Goal: Check status: Check status

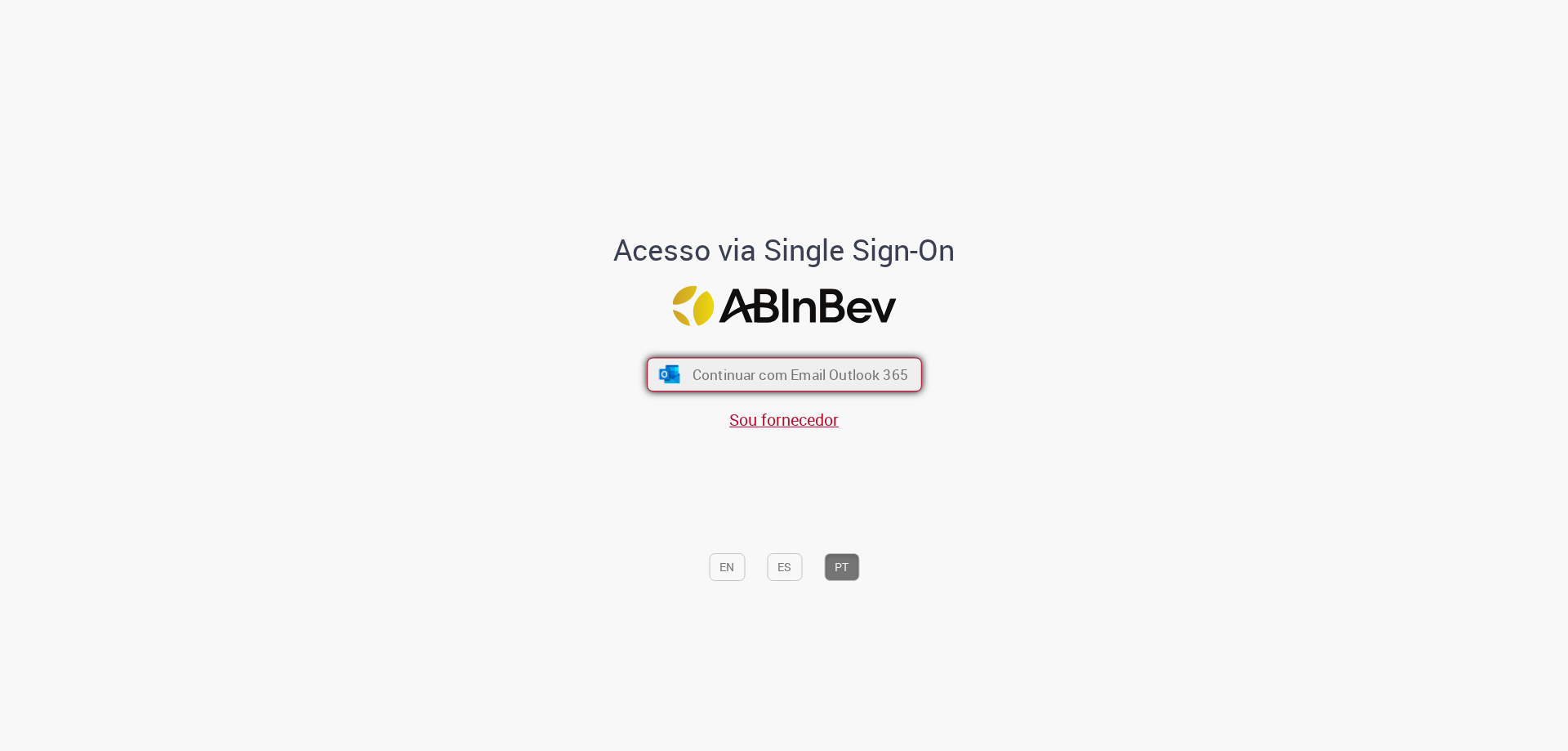
click at [744, 367] on span "Continuar com Email Outlook 365" at bounding box center [799, 374] width 215 height 19
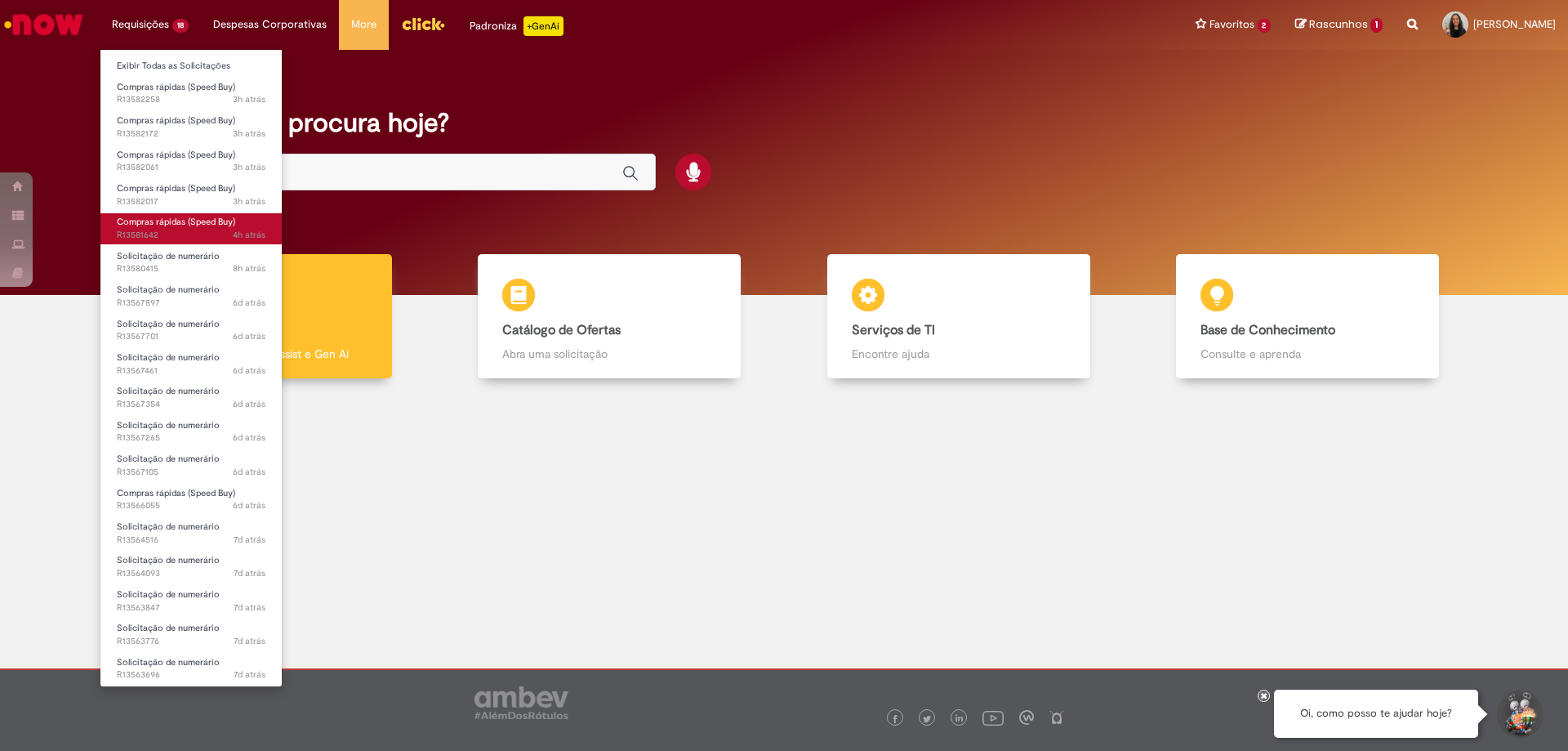
click at [166, 232] on span "4h atrás 4 horas atrás R13581642" at bounding box center [191, 235] width 149 height 13
click at [151, 230] on span "4h atrás 4 horas atrás R13581642" at bounding box center [191, 235] width 149 height 13
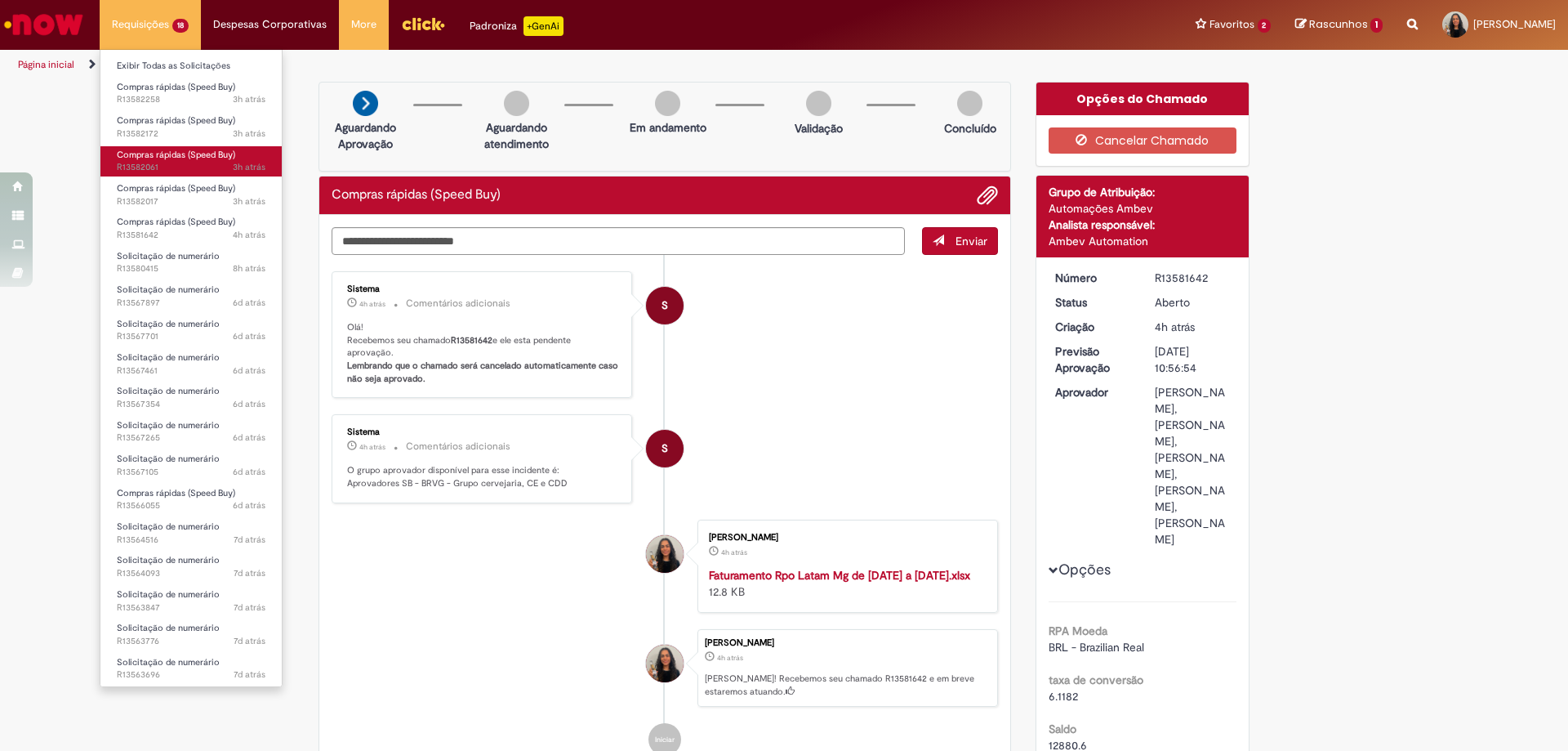
click at [148, 159] on span "Compras rápidas (Speed Buy)" at bounding box center [176, 155] width 118 height 13
click at [143, 158] on span "Compras rápidas (Speed Buy)" at bounding box center [176, 155] width 118 height 13
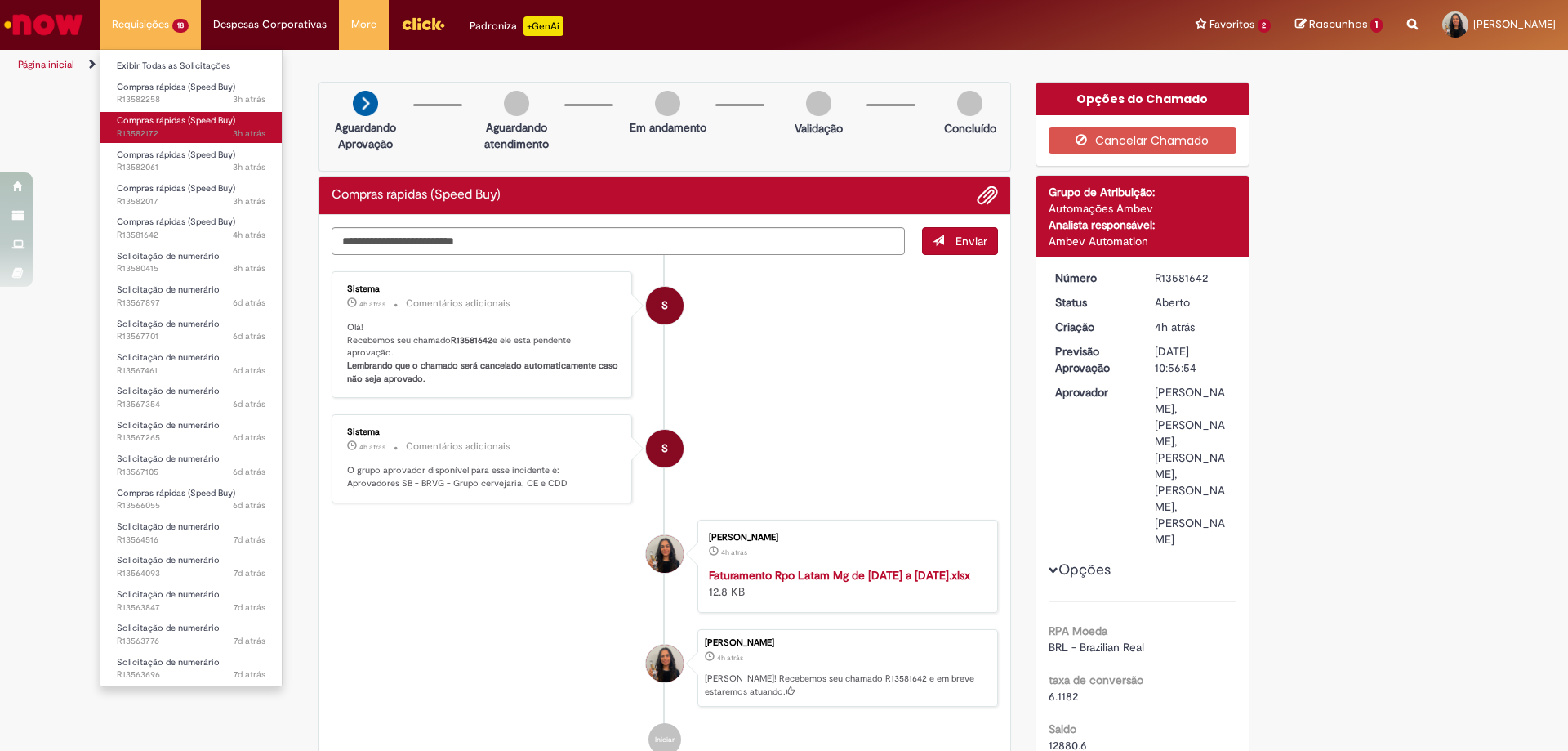
click at [147, 119] on span "Compras rápidas (Speed Buy)" at bounding box center [176, 120] width 118 height 13
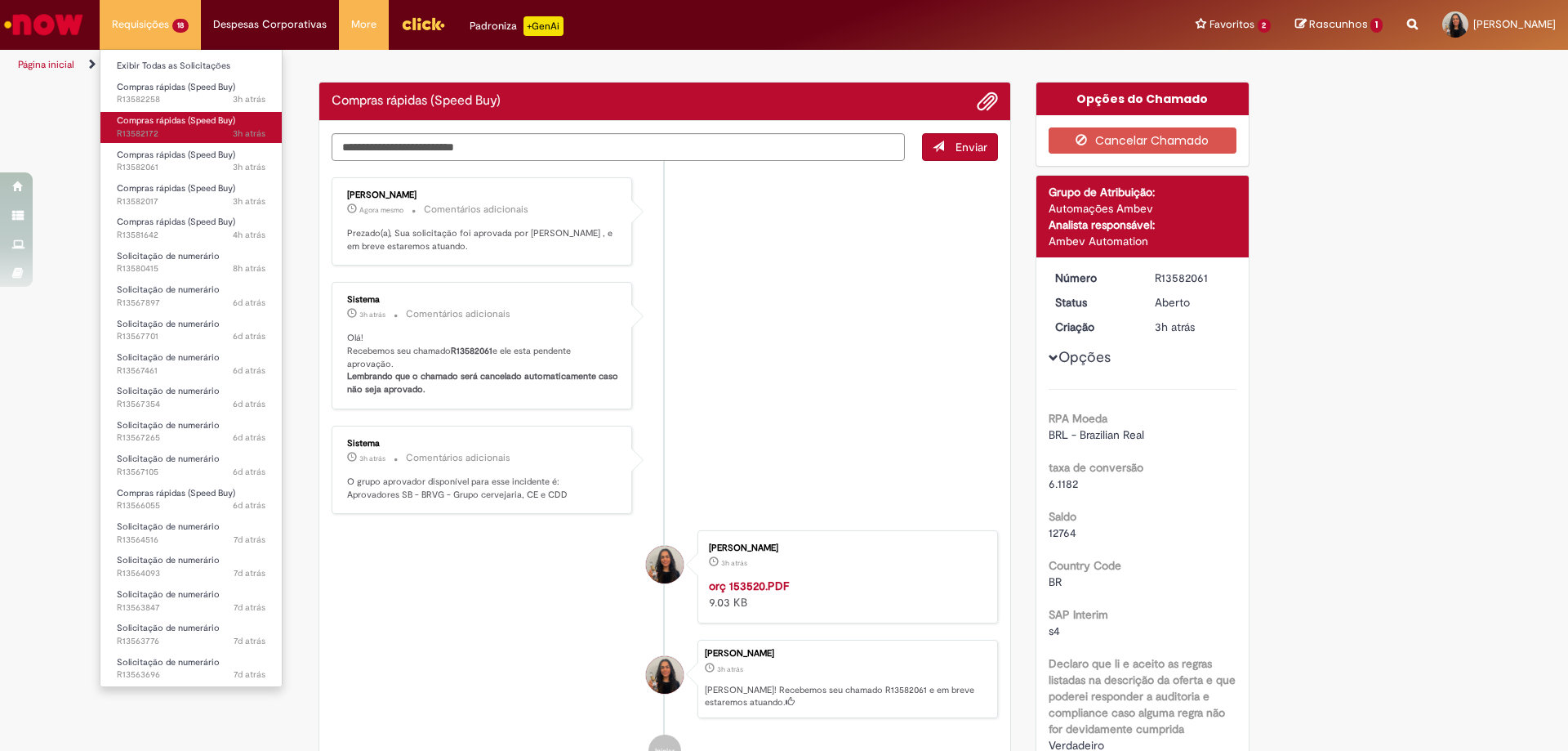
click at [147, 119] on span "Compras rápidas (Speed Buy)" at bounding box center [176, 120] width 118 height 13
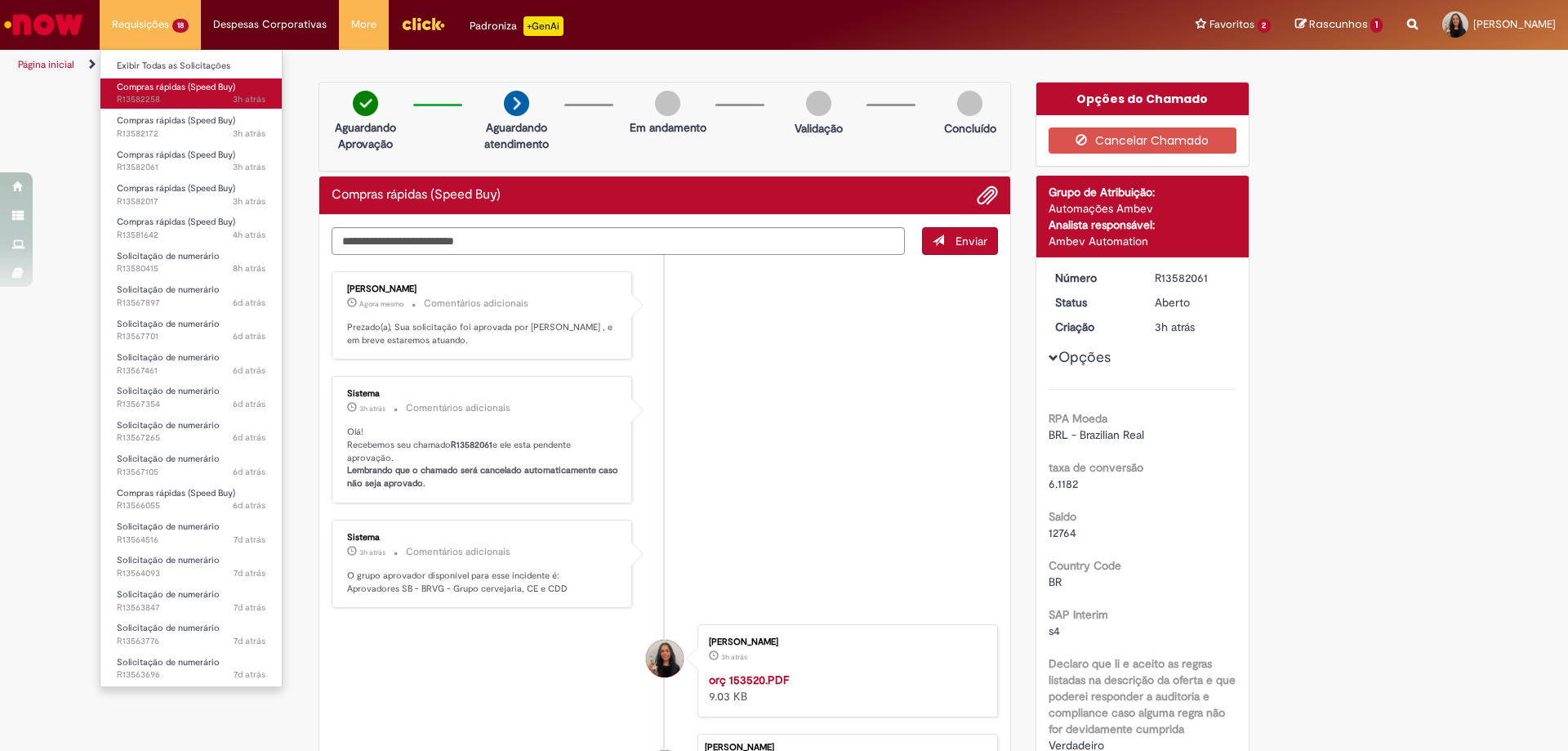
click at [145, 106] on span "3h atrás 3 horas atrás R13582258" at bounding box center [191, 99] width 149 height 13
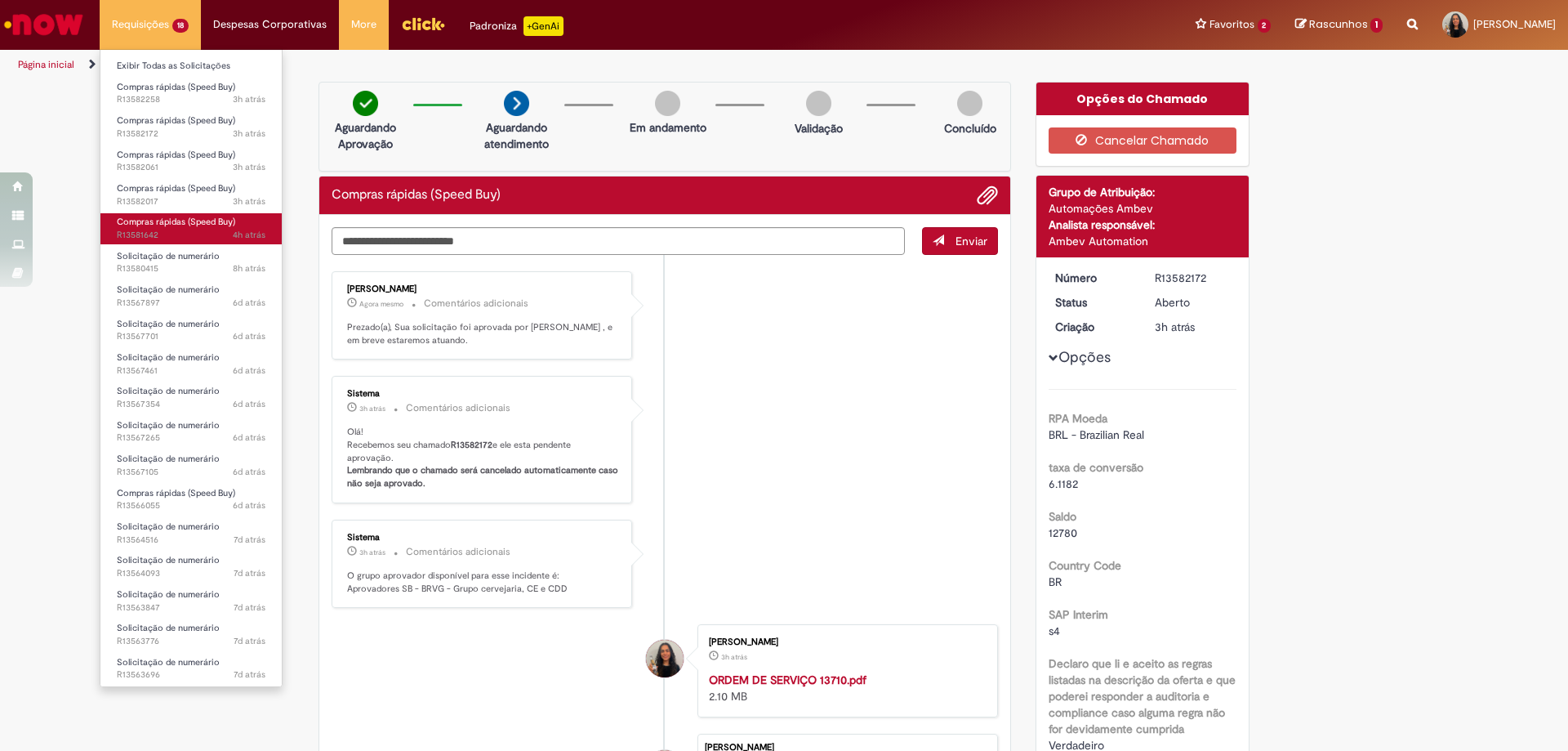
click at [150, 220] on span "Compras rápidas (Speed Buy)" at bounding box center [176, 221] width 118 height 13
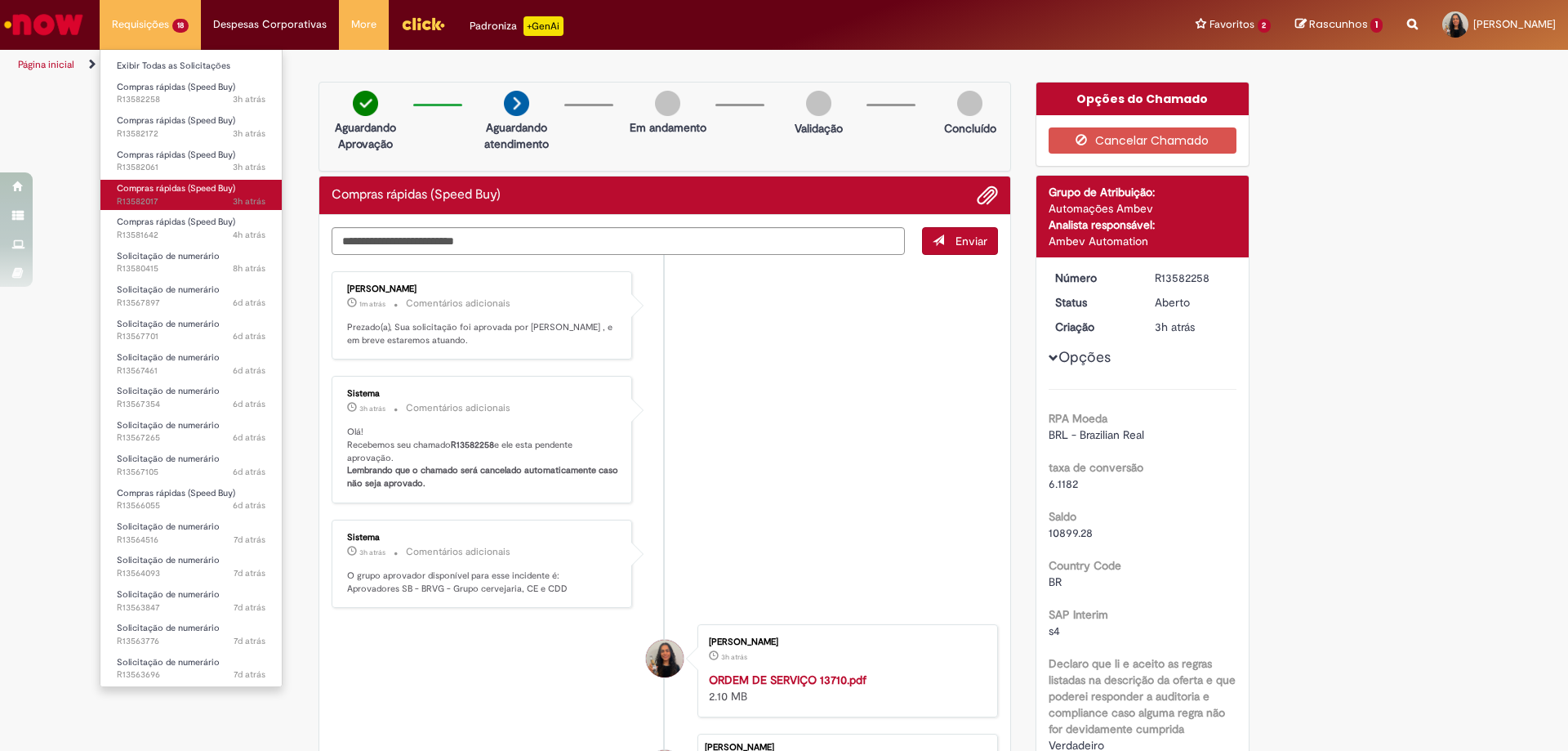
click at [166, 191] on span "Compras rápidas (Speed Buy)" at bounding box center [176, 188] width 118 height 13
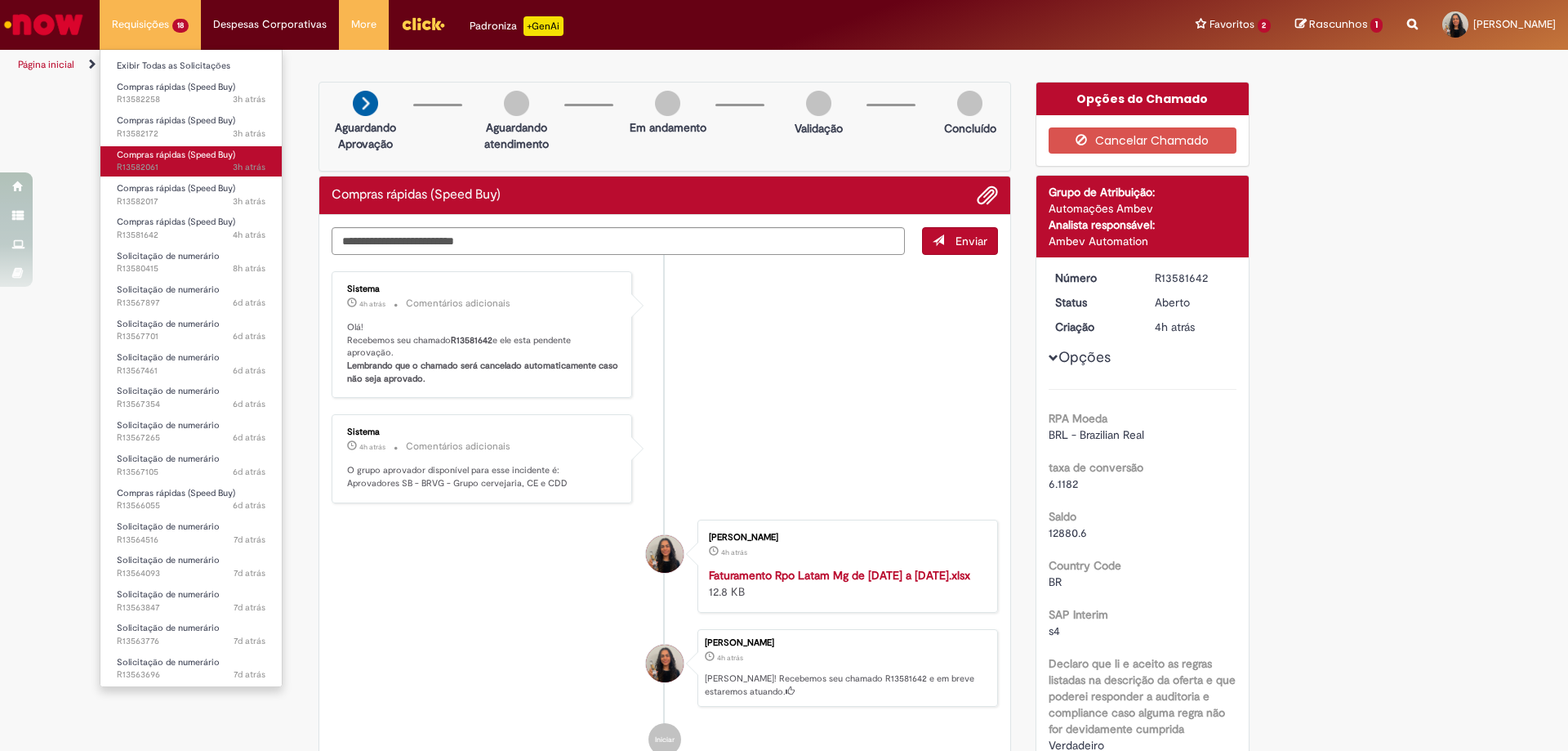
click at [167, 162] on span "3h atrás 3 horas atrás R13582061" at bounding box center [191, 167] width 149 height 13
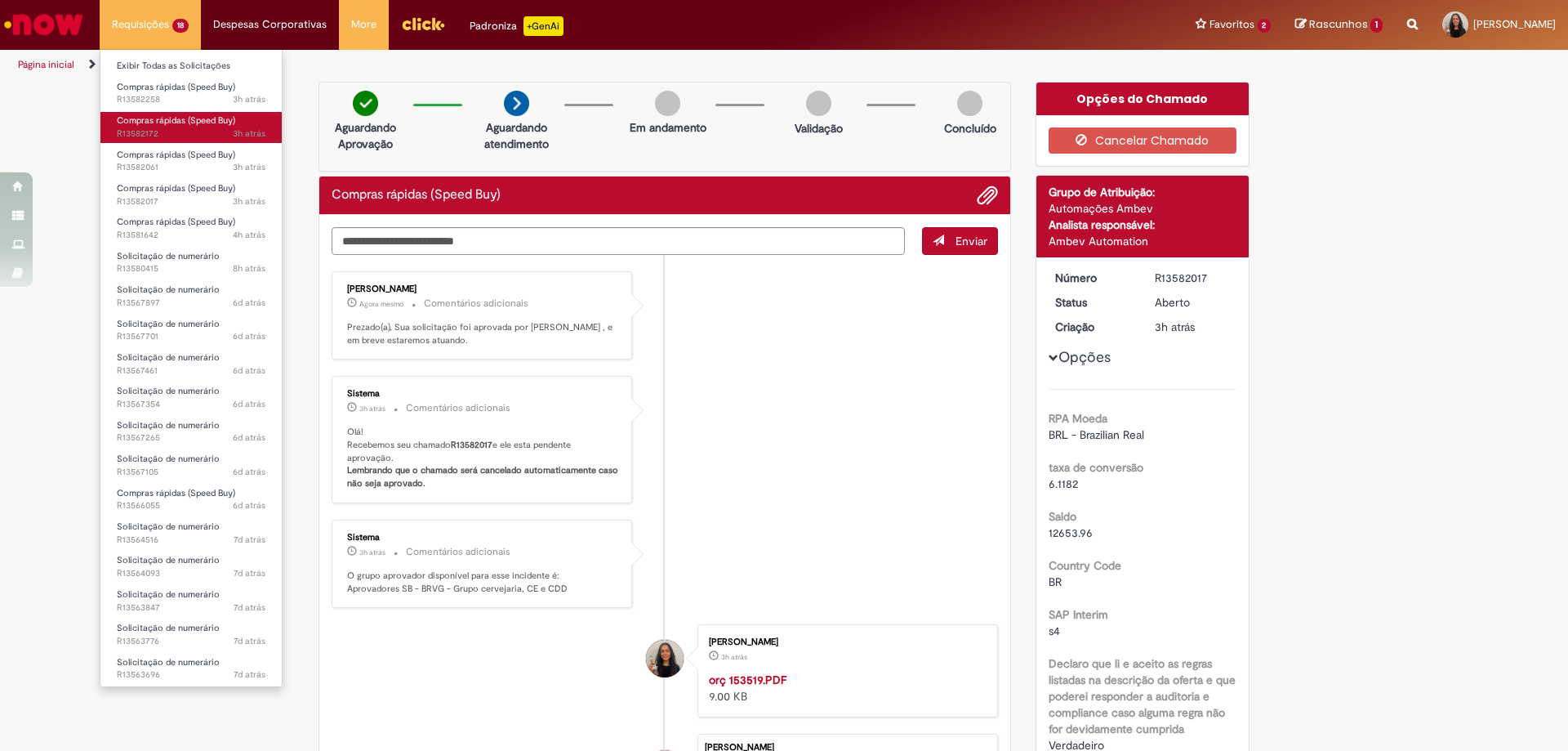
click at [160, 134] on span "3h atrás 3 horas atrás R13582172" at bounding box center [191, 133] width 149 height 13
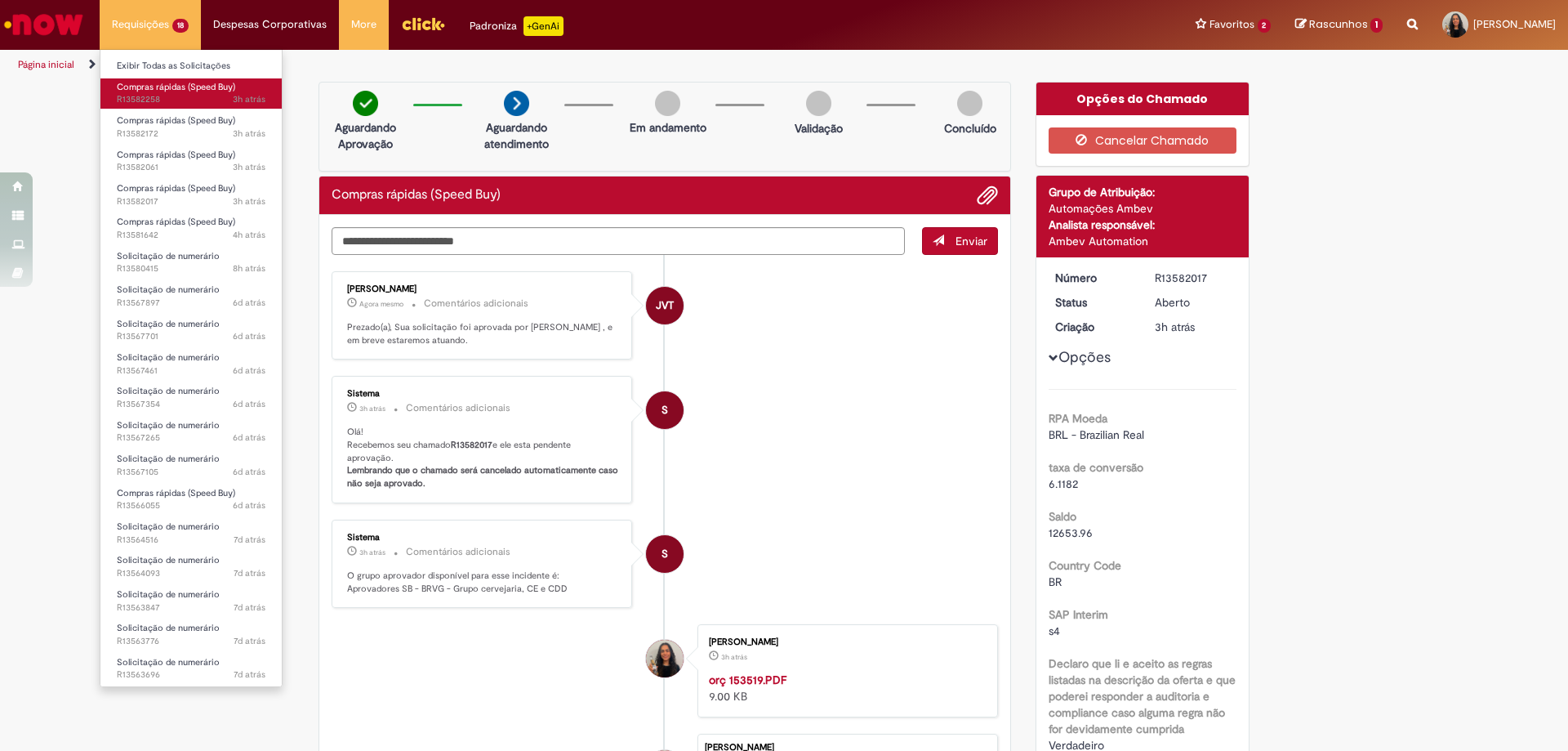
click at [145, 94] on span "3h atrás 3 horas atrás R13582258" at bounding box center [191, 99] width 149 height 13
